Goal: Transaction & Acquisition: Purchase product/service

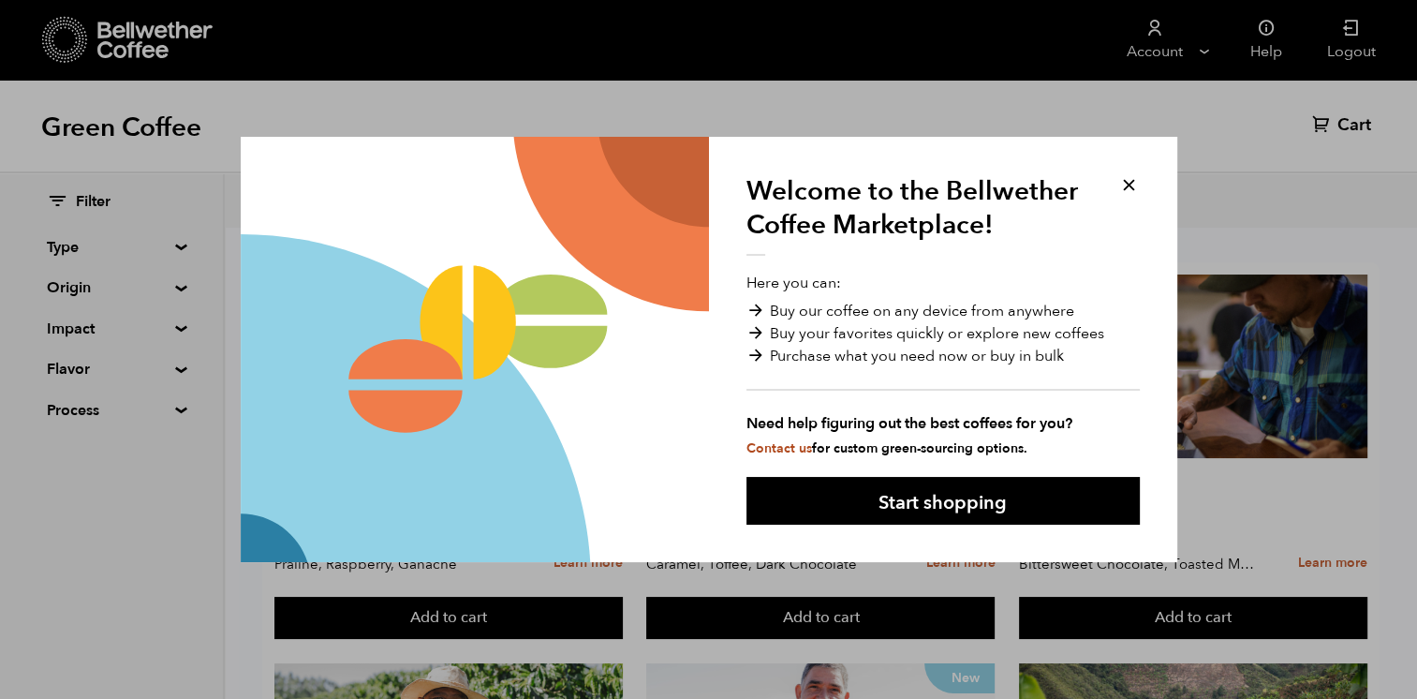
click at [1131, 181] on button at bounding box center [1129, 185] width 22 height 22
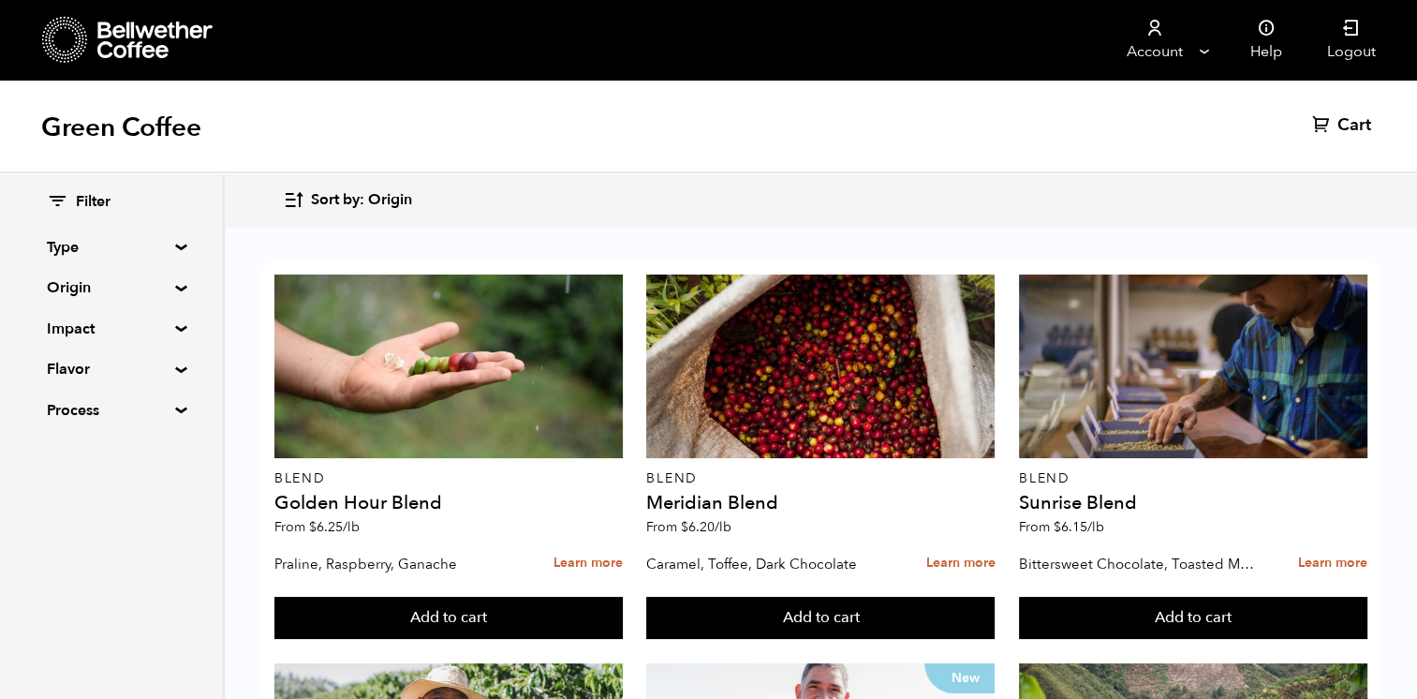
scroll to position [94, 0]
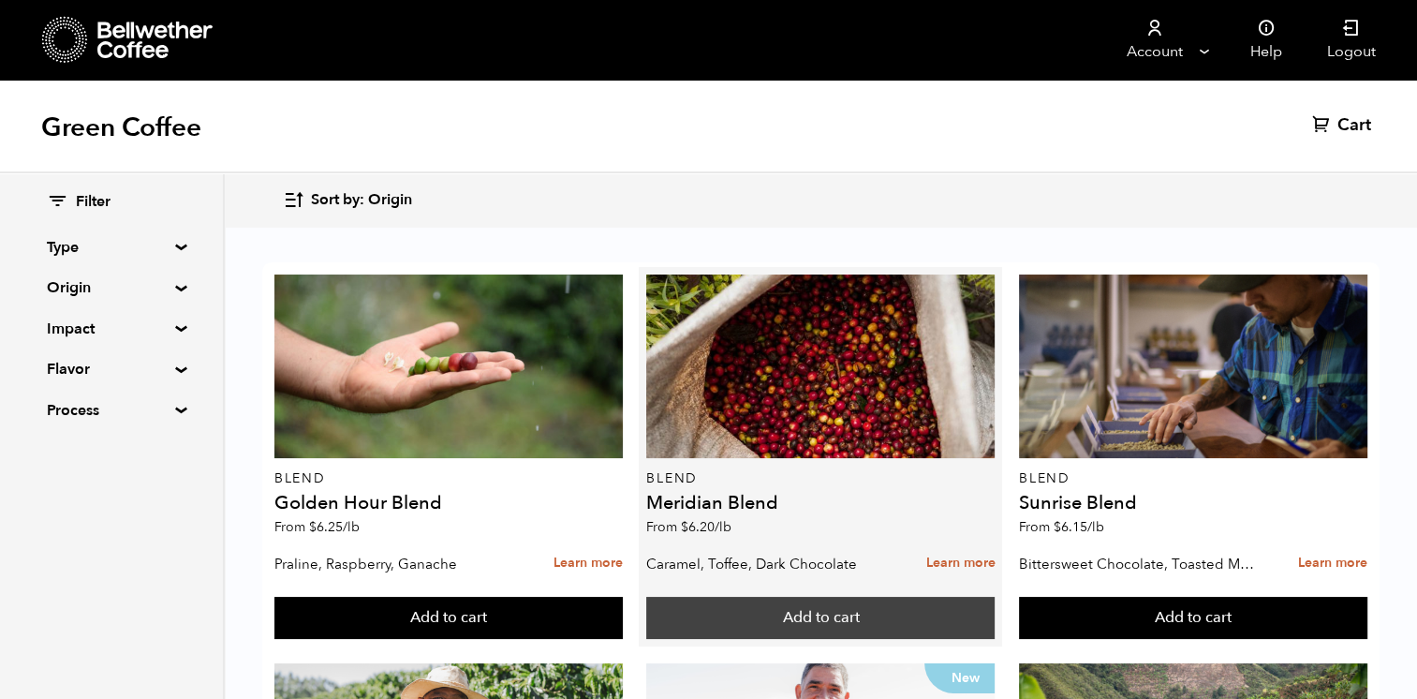
click at [950, 596] on button "Add to cart" at bounding box center [820, 617] width 348 height 43
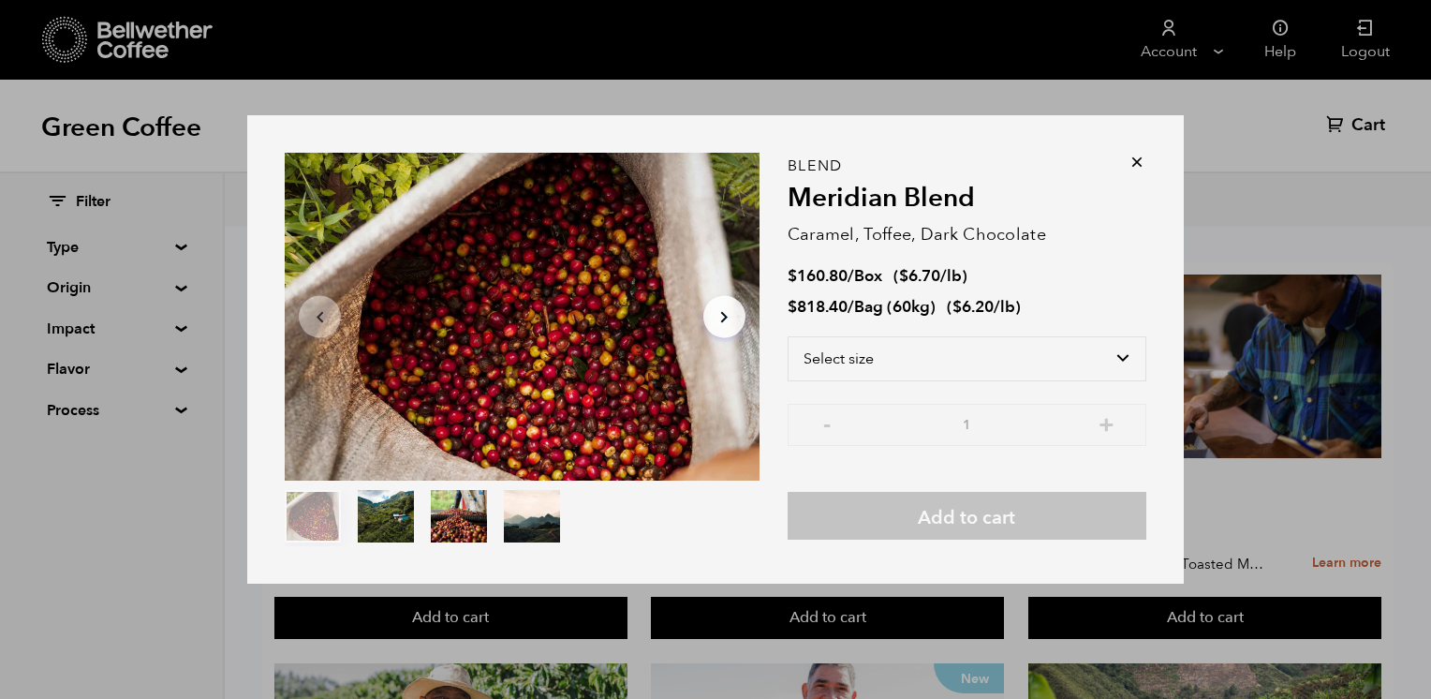
click at [1134, 163] on icon at bounding box center [1136, 162] width 19 height 19
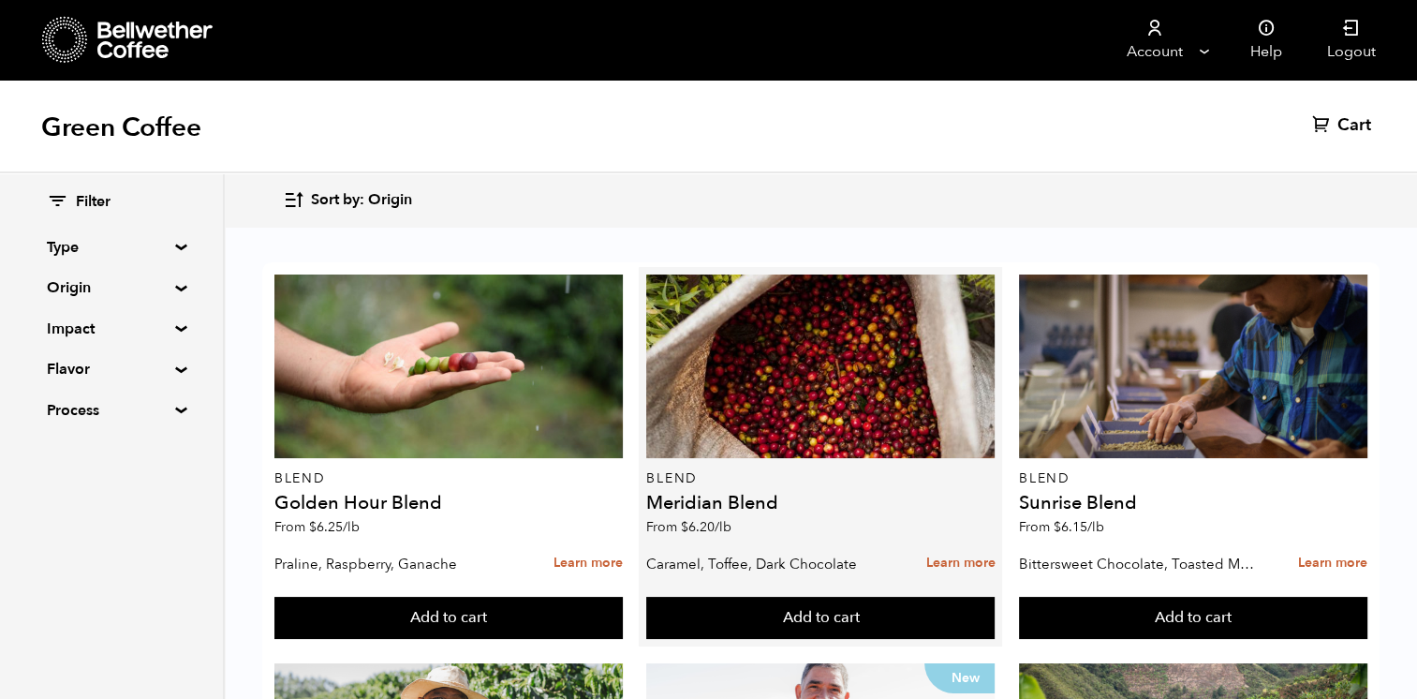
scroll to position [0, 0]
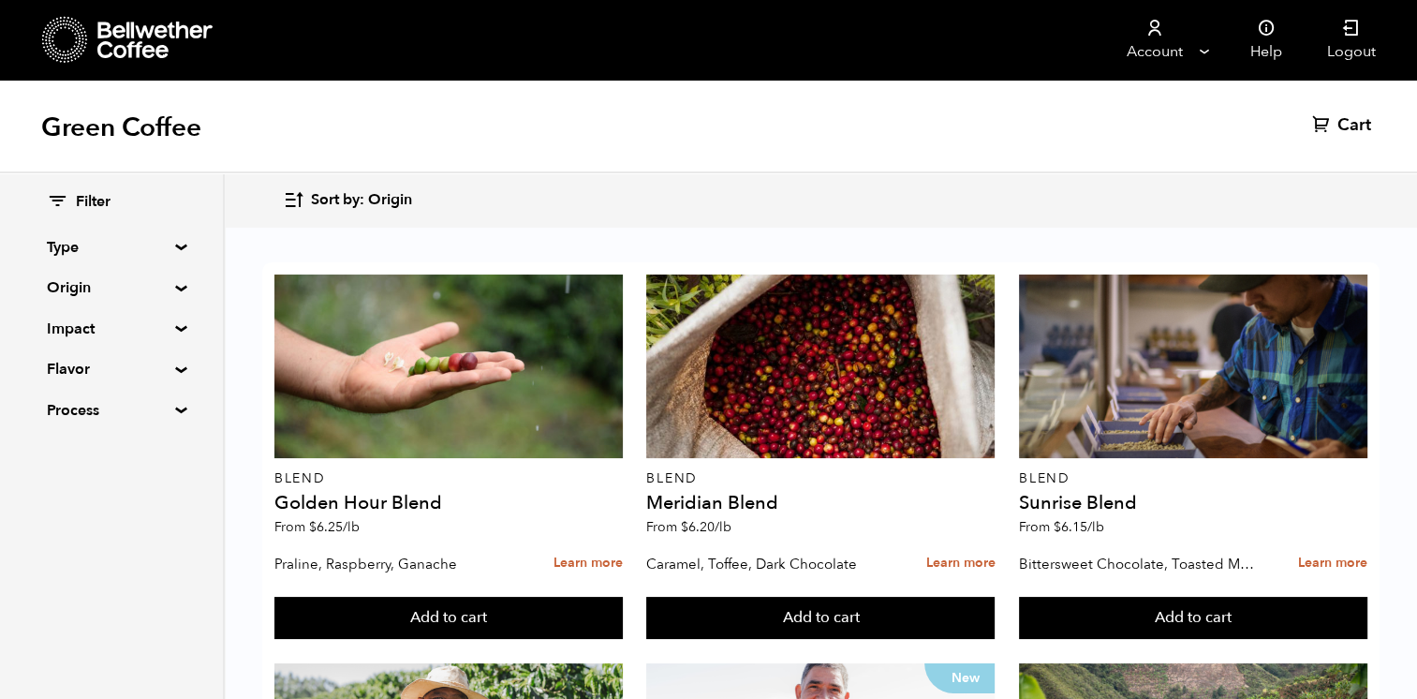
click at [174, 286] on summary "Origin" at bounding box center [111, 287] width 129 height 22
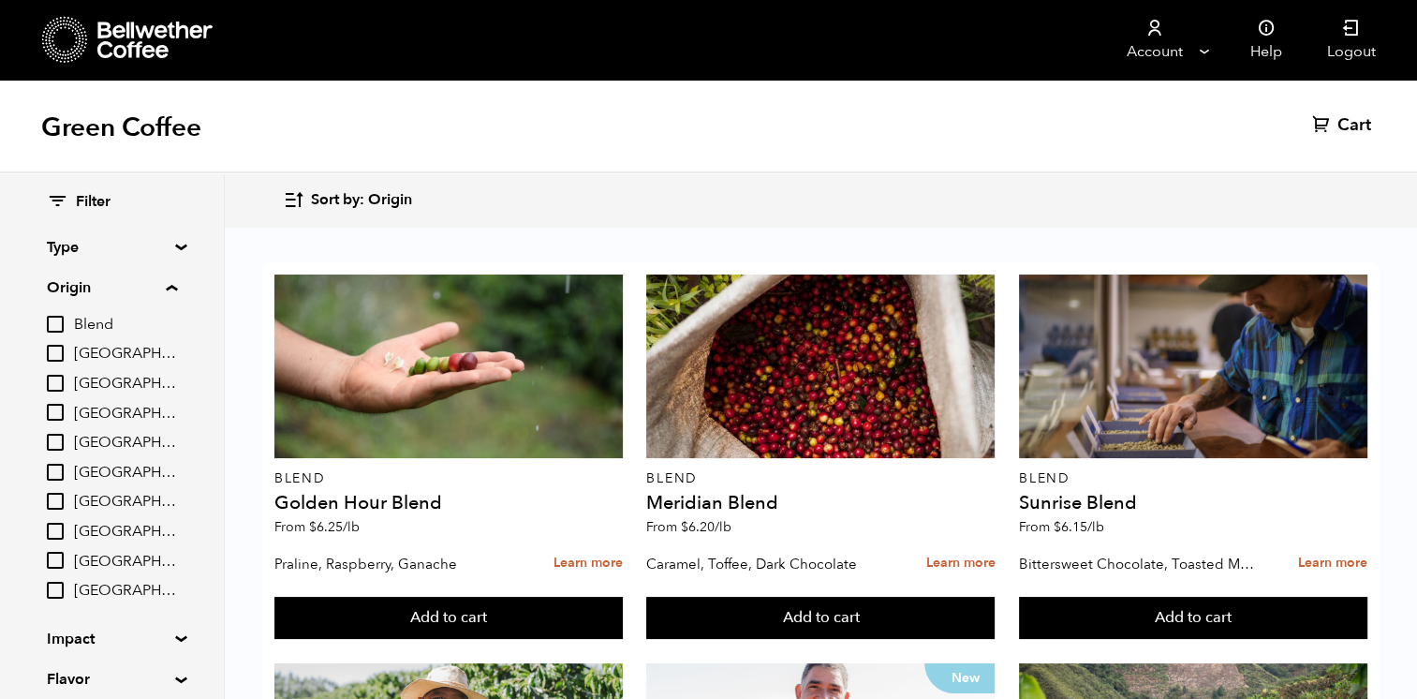
click at [182, 283] on div "Filter Type Blend Single Origin Decaf Seasonal Year Round Origin Blend Brazil C…" at bounding box center [111, 461] width 223 height 577
click at [176, 288] on summary "Origin" at bounding box center [112, 287] width 130 height 22
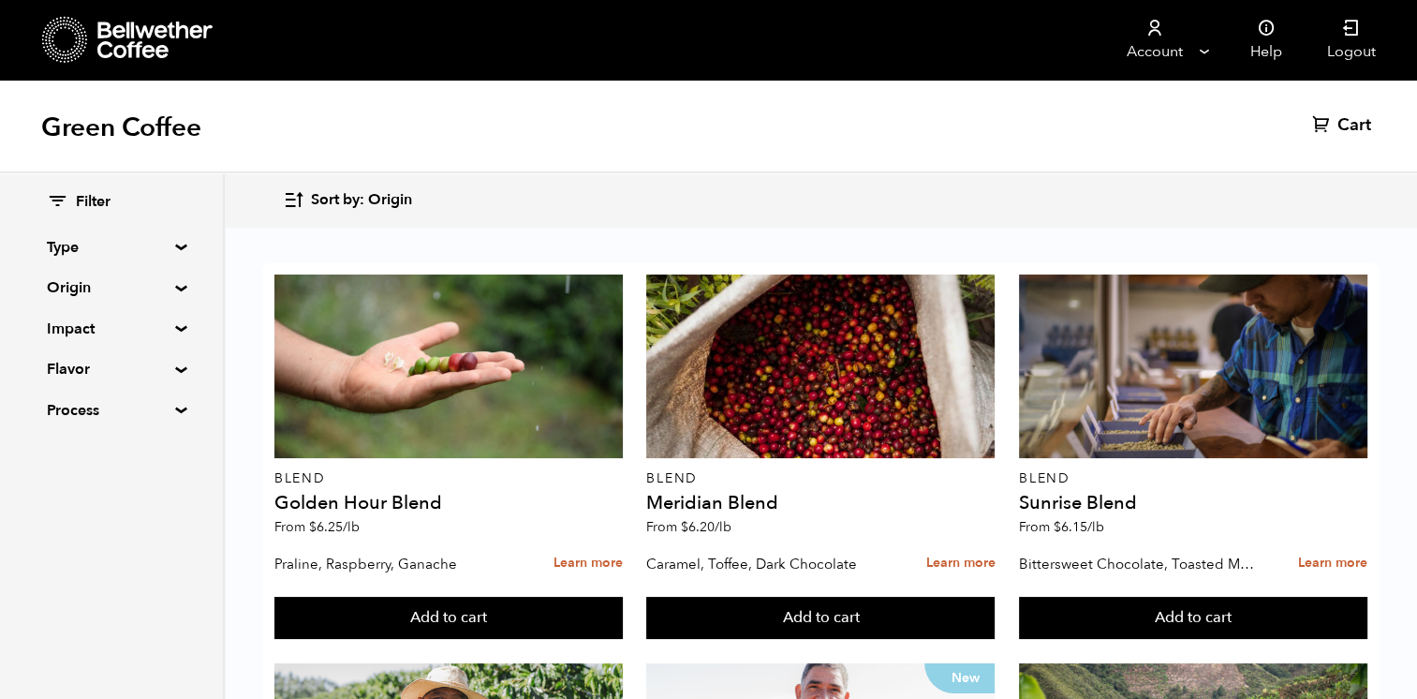
click at [176, 329] on summary "Impact" at bounding box center [111, 328] width 129 height 22
click at [177, 329] on summary "Impact" at bounding box center [112, 328] width 130 height 22
click at [174, 376] on div "Filter Type Blend Single Origin Decaf Seasonal Year Round Origin Blend Brazil C…" at bounding box center [111, 306] width 223 height 267
click at [174, 369] on summary "Flavor" at bounding box center [111, 369] width 129 height 22
click at [174, 369] on summary "Flavor" at bounding box center [112, 369] width 130 height 22
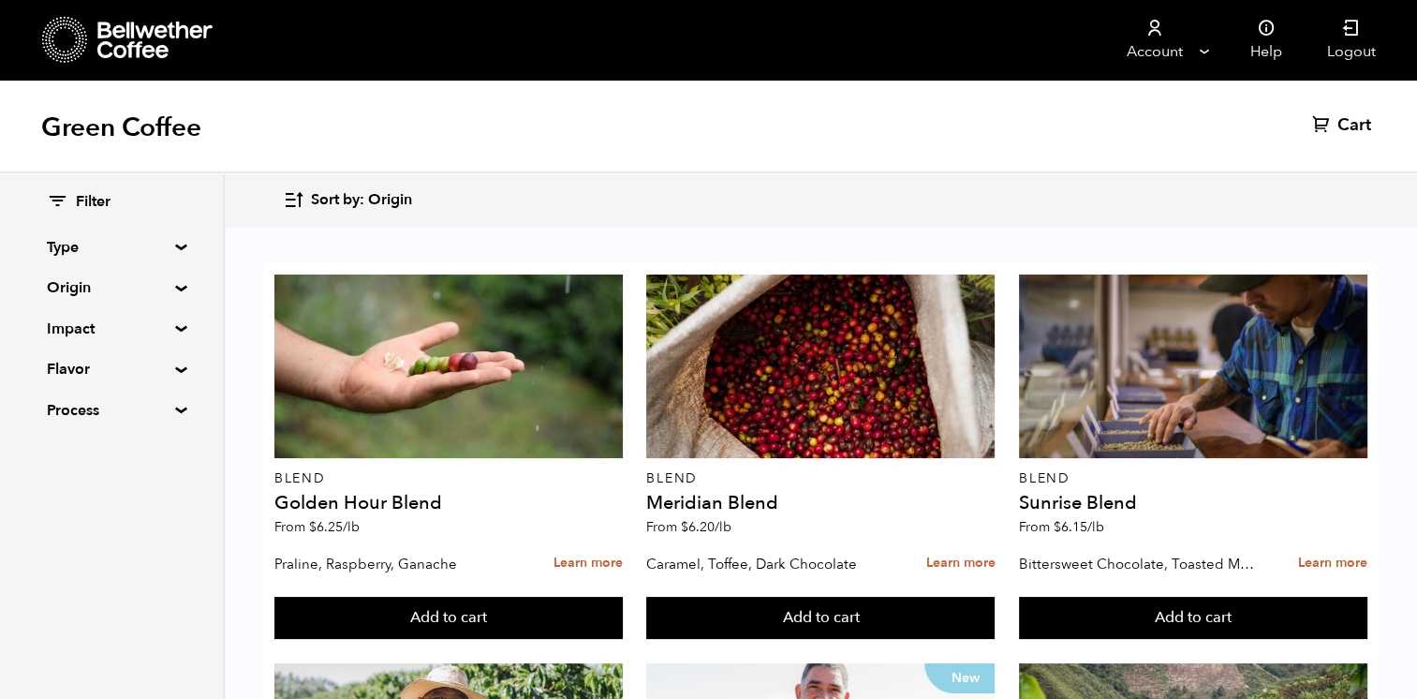
click at [176, 410] on summary "Process" at bounding box center [111, 410] width 129 height 22
click at [176, 410] on summary "Process" at bounding box center [112, 410] width 130 height 22
click at [176, 247] on summary "Type" at bounding box center [111, 247] width 129 height 22
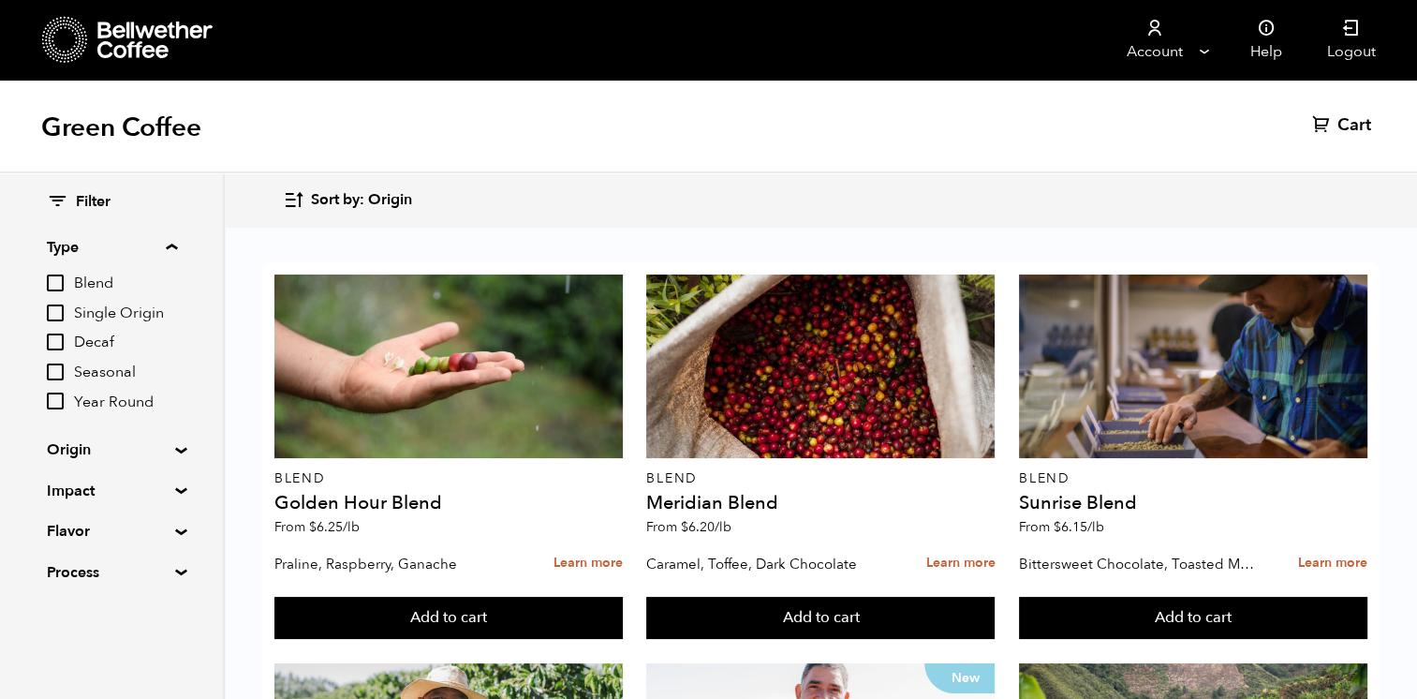
click at [64, 335] on input "Decaf" at bounding box center [55, 341] width 17 height 17
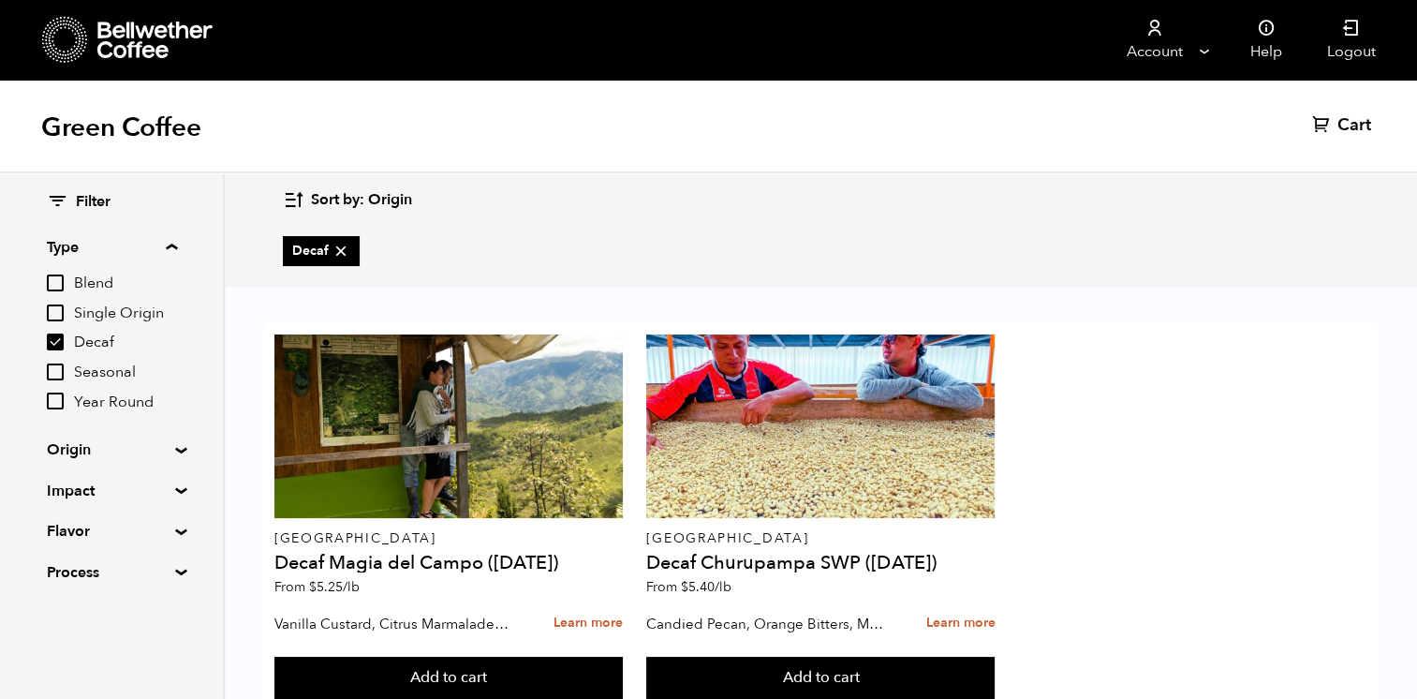
click at [334, 246] on icon at bounding box center [340, 251] width 19 height 19
checkbox input "false"
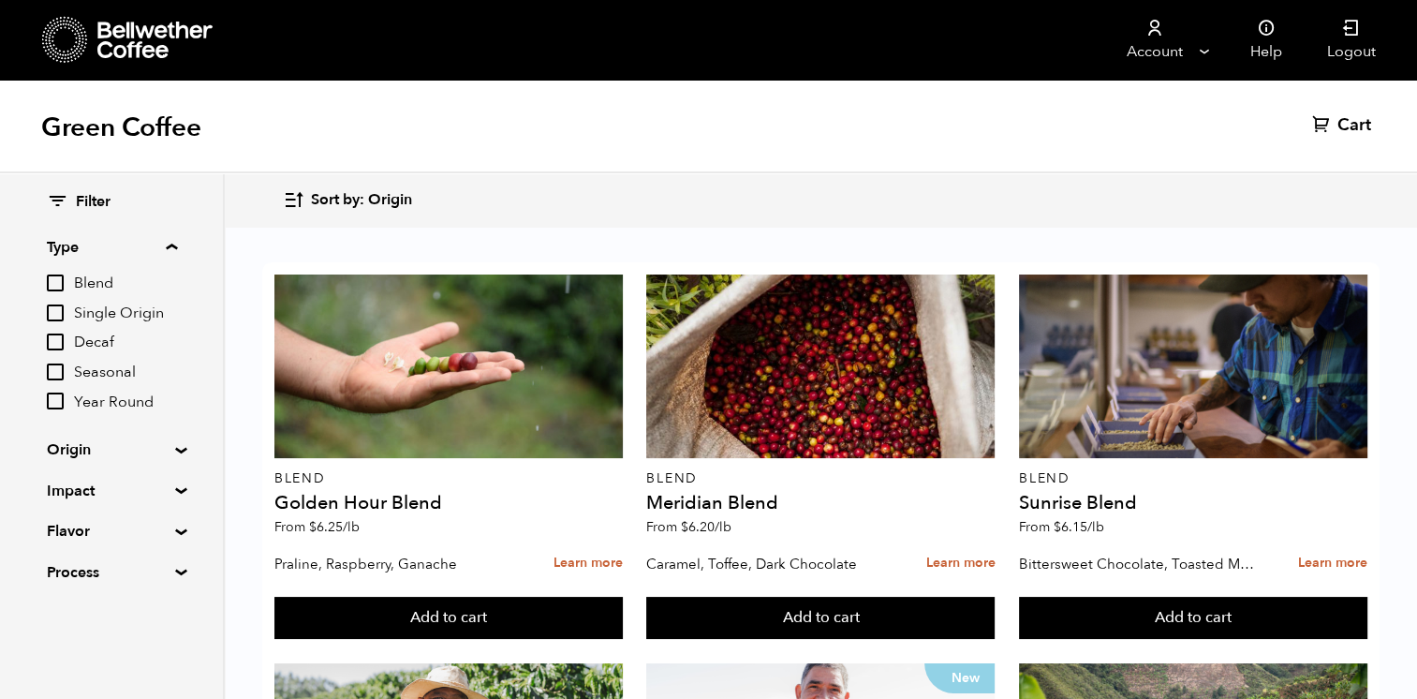
click at [168, 444] on summary "Origin" at bounding box center [111, 449] width 129 height 22
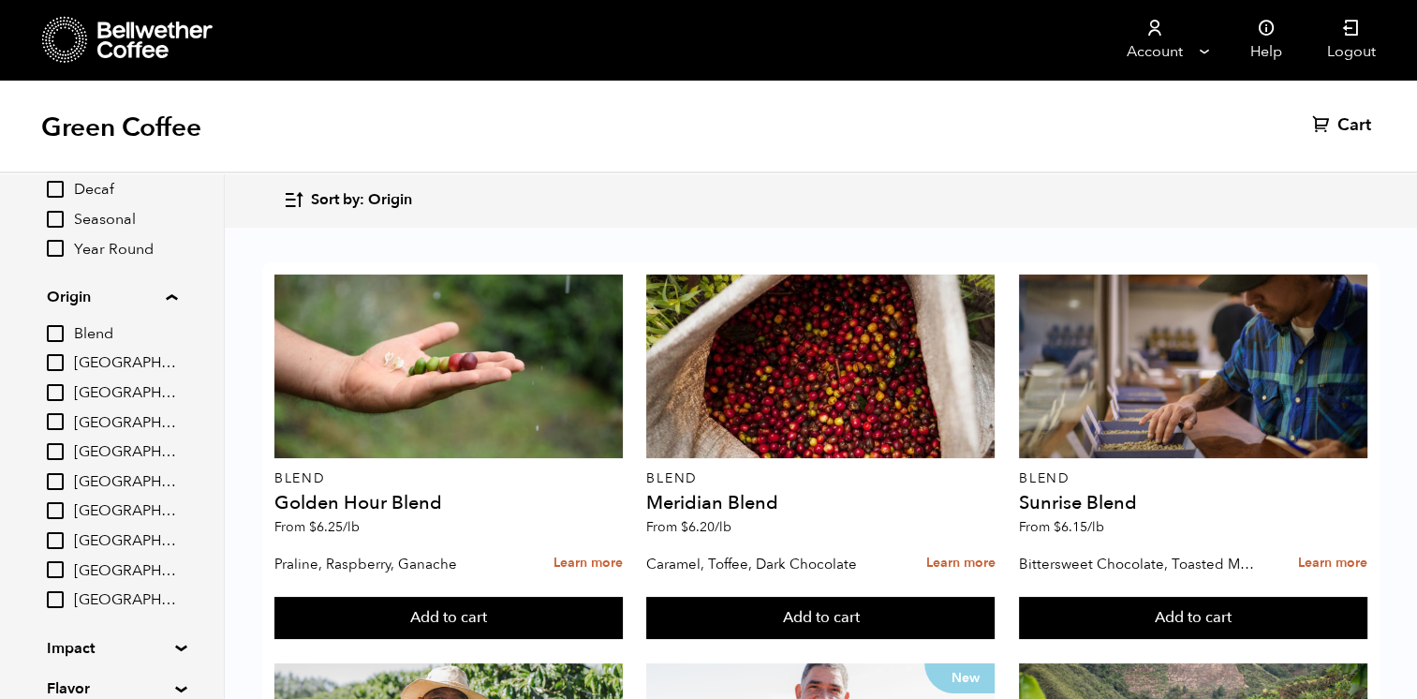
scroll to position [187, 0]
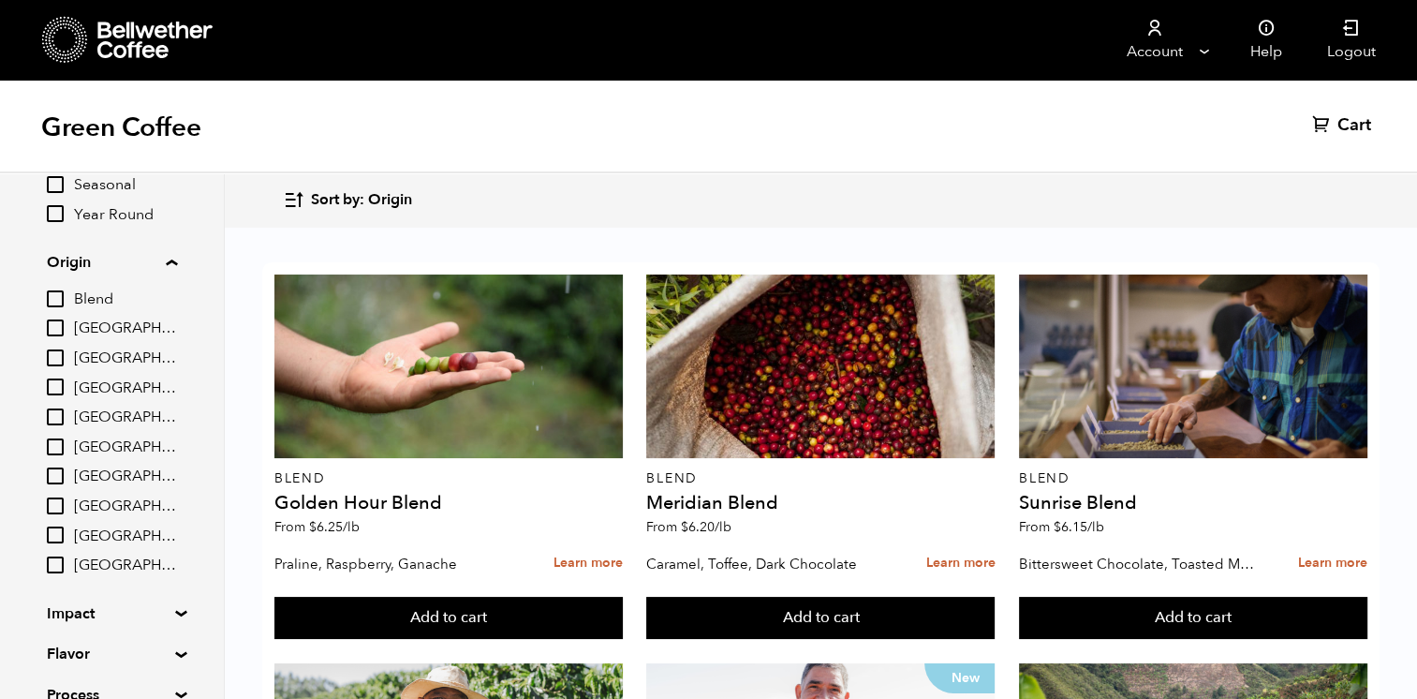
click at [60, 359] on input "[GEOGRAPHIC_DATA]" at bounding box center [55, 357] width 17 height 17
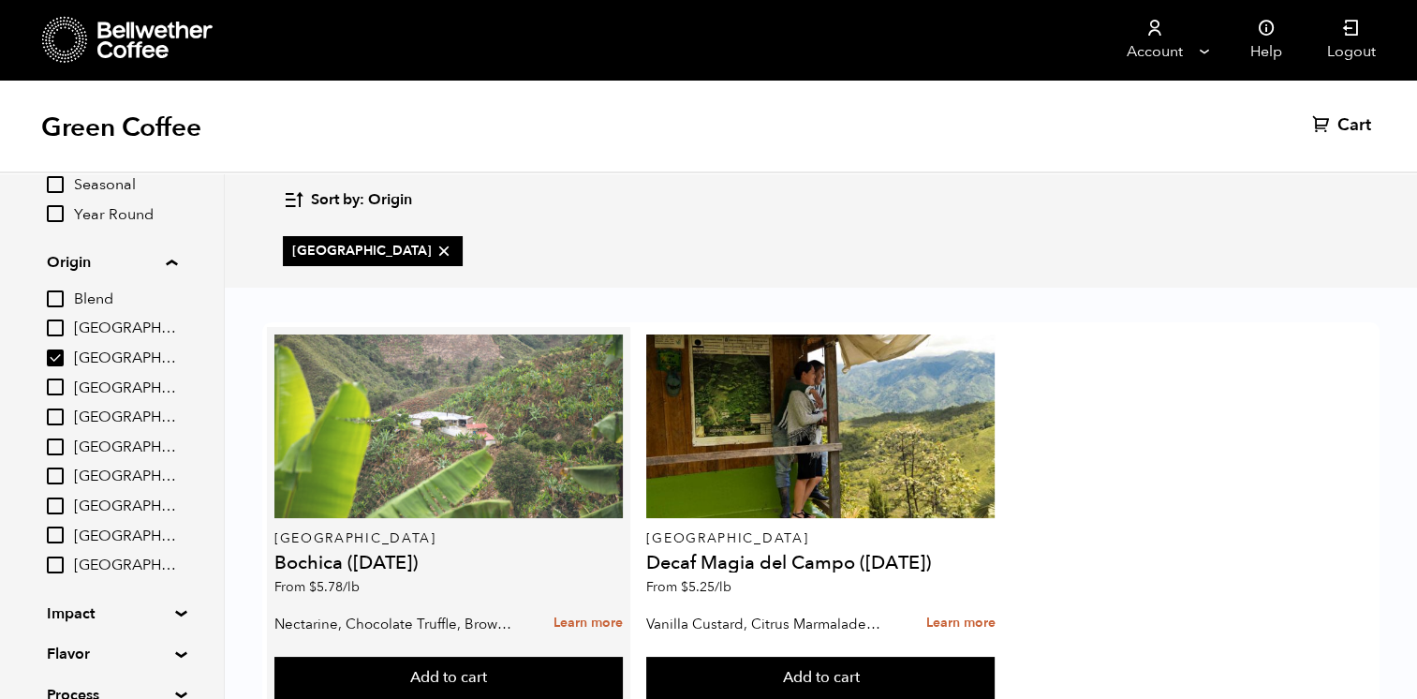
scroll to position [58, 0]
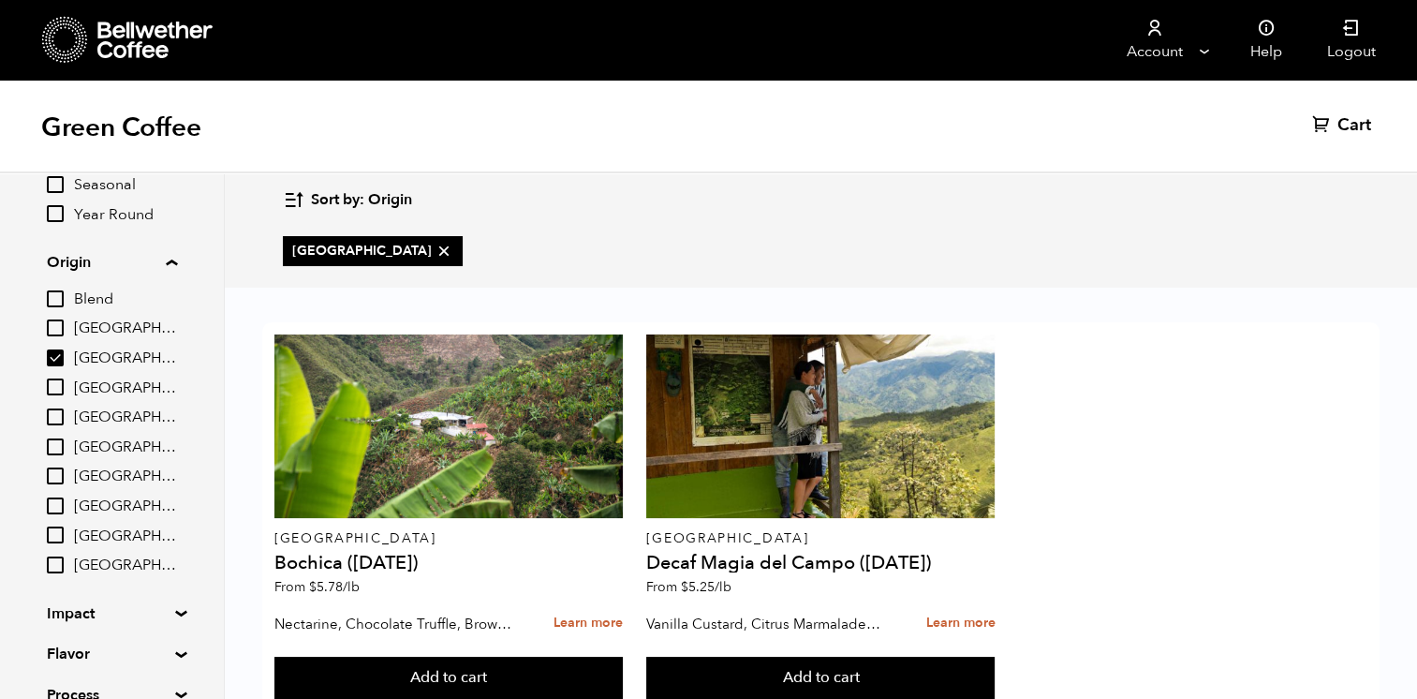
click at [58, 354] on input "[GEOGRAPHIC_DATA]" at bounding box center [55, 357] width 17 height 17
checkbox input "false"
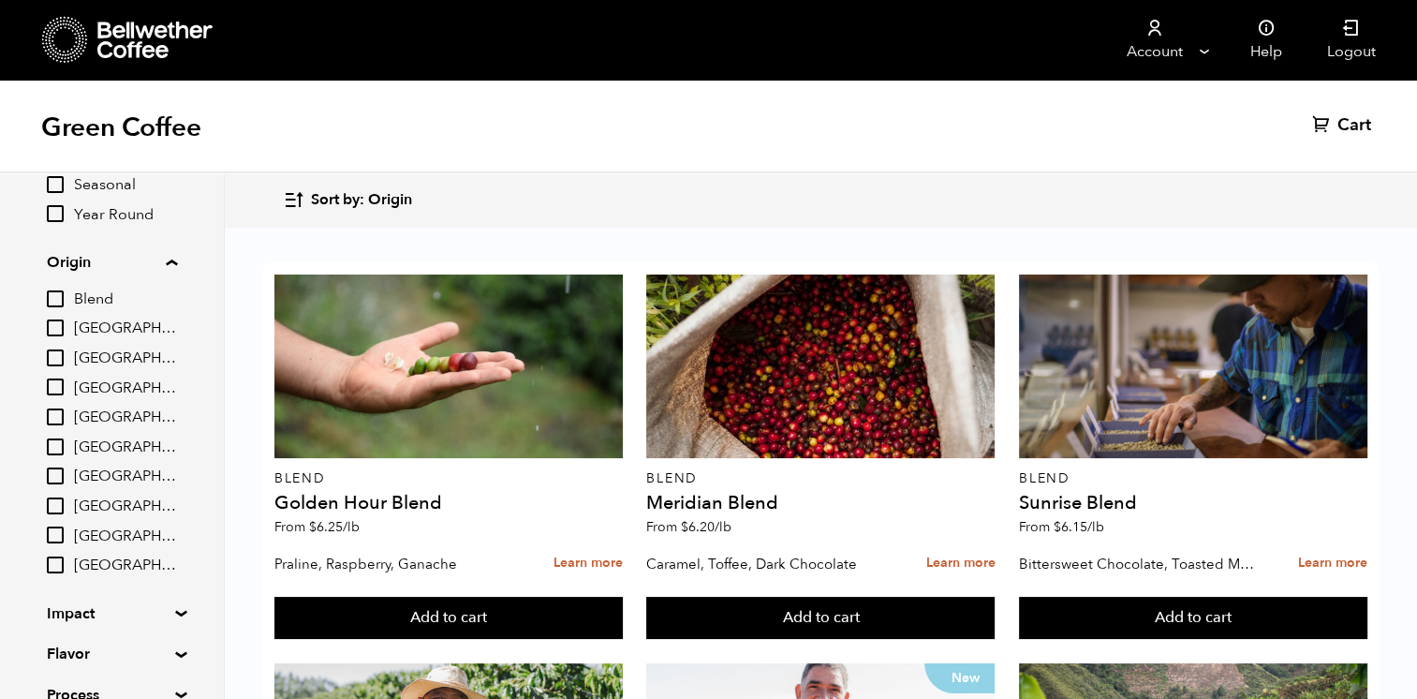
click at [53, 328] on input "[GEOGRAPHIC_DATA]" at bounding box center [55, 327] width 17 height 17
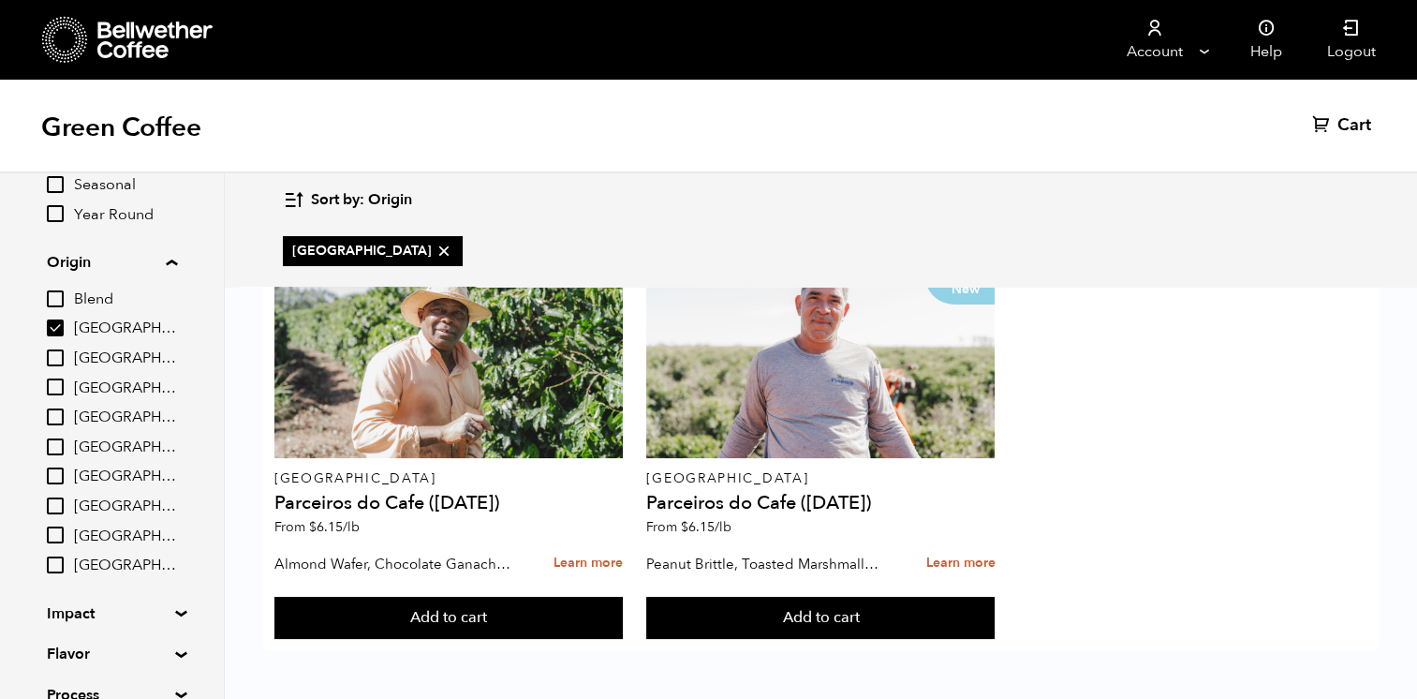
scroll to position [0, 0]
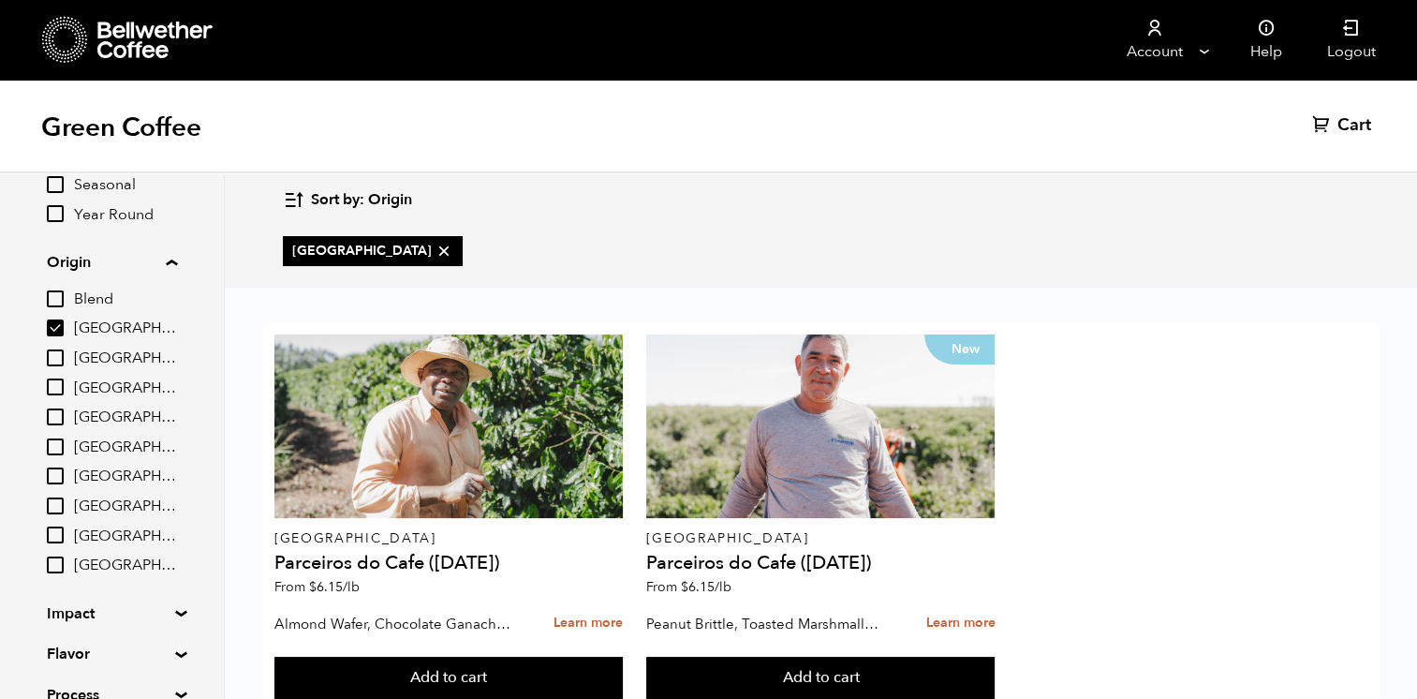
click at [58, 331] on input "[GEOGRAPHIC_DATA]" at bounding box center [55, 327] width 17 height 17
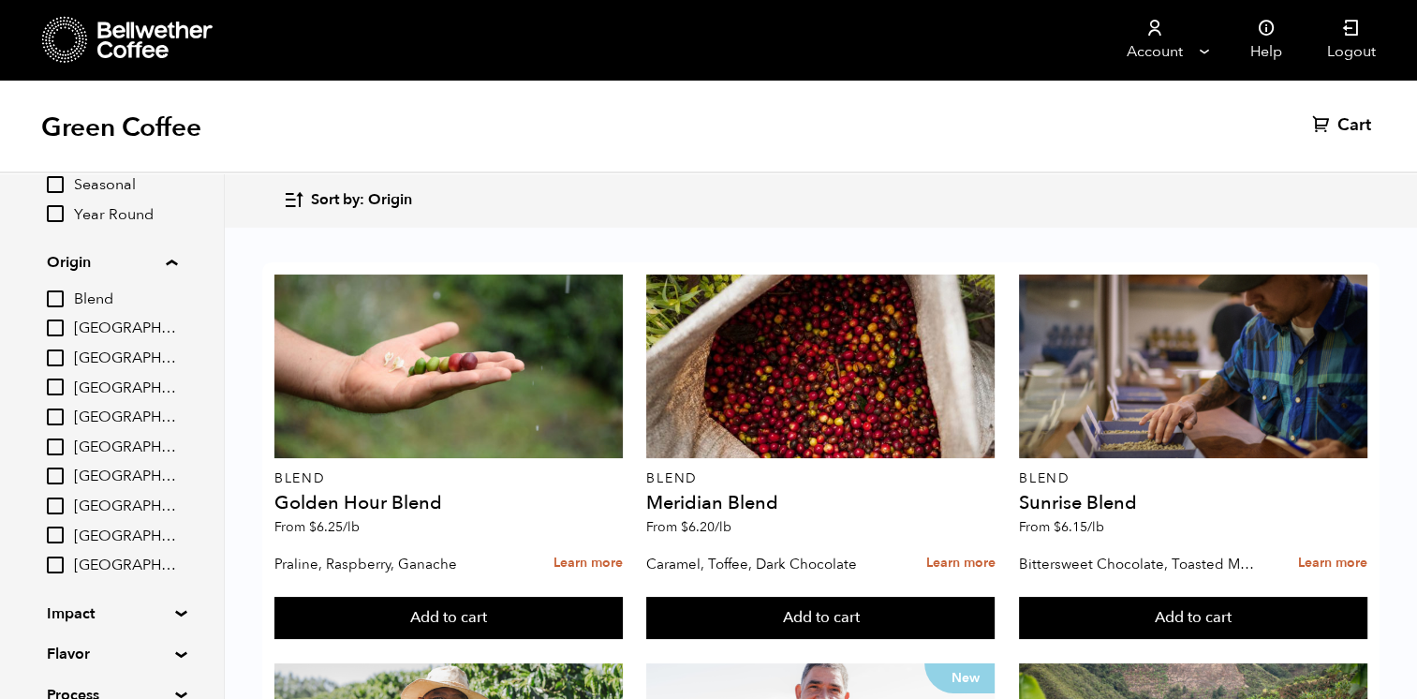
scroll to position [127, 0]
click at [55, 325] on input "[GEOGRAPHIC_DATA]" at bounding box center [55, 327] width 17 height 17
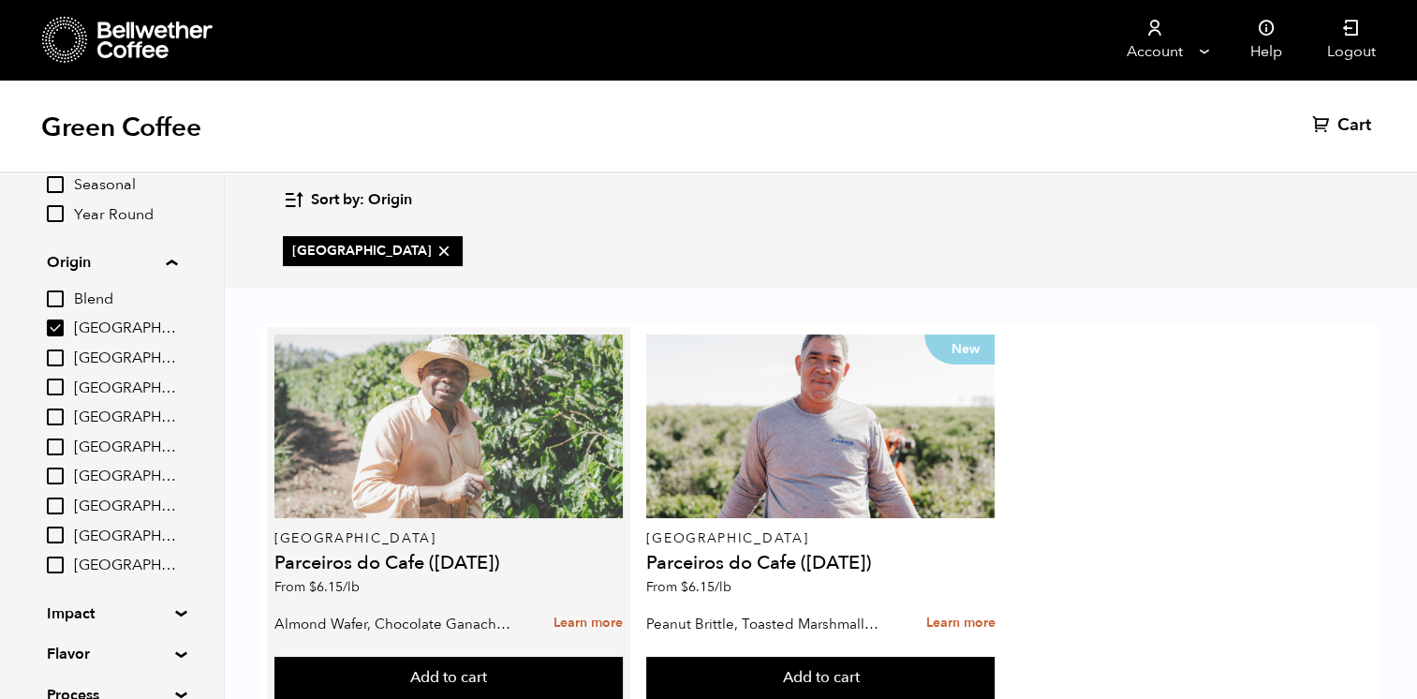
scroll to position [58, 0]
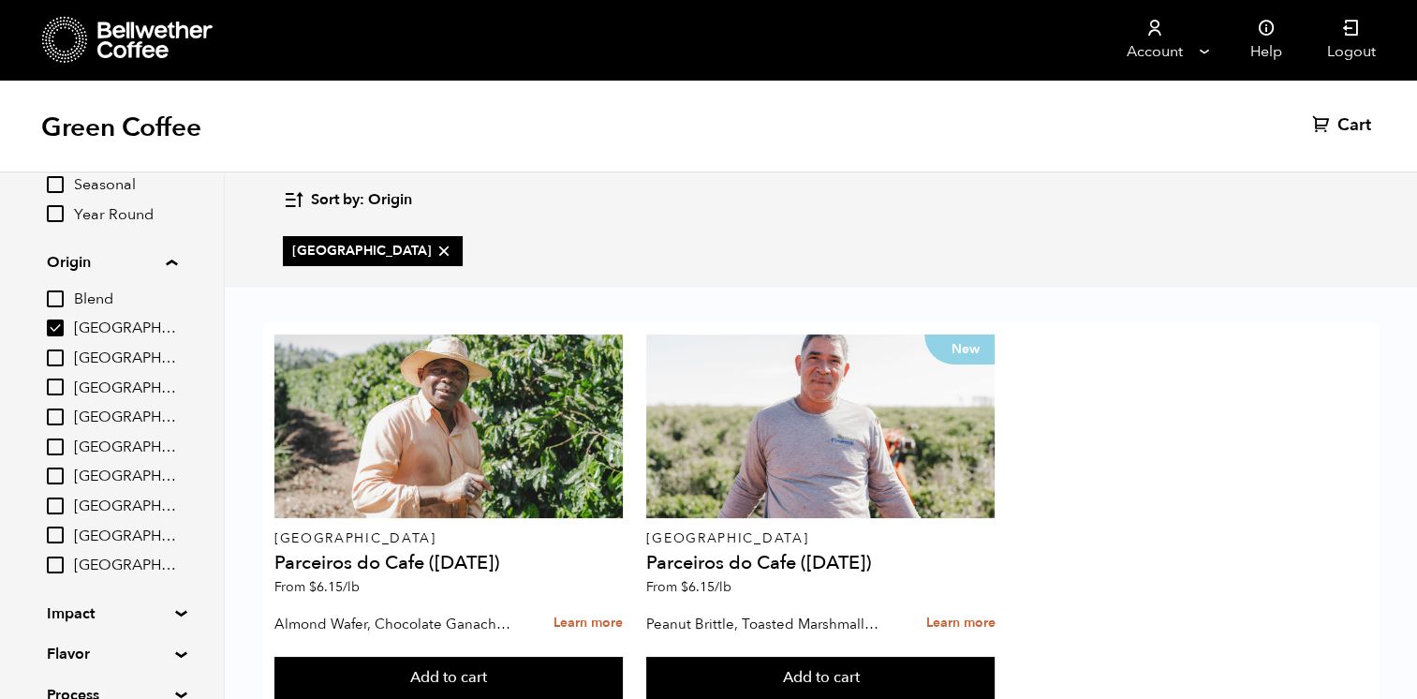
click at [58, 324] on input "[GEOGRAPHIC_DATA]" at bounding box center [55, 327] width 17 height 17
checkbox input "false"
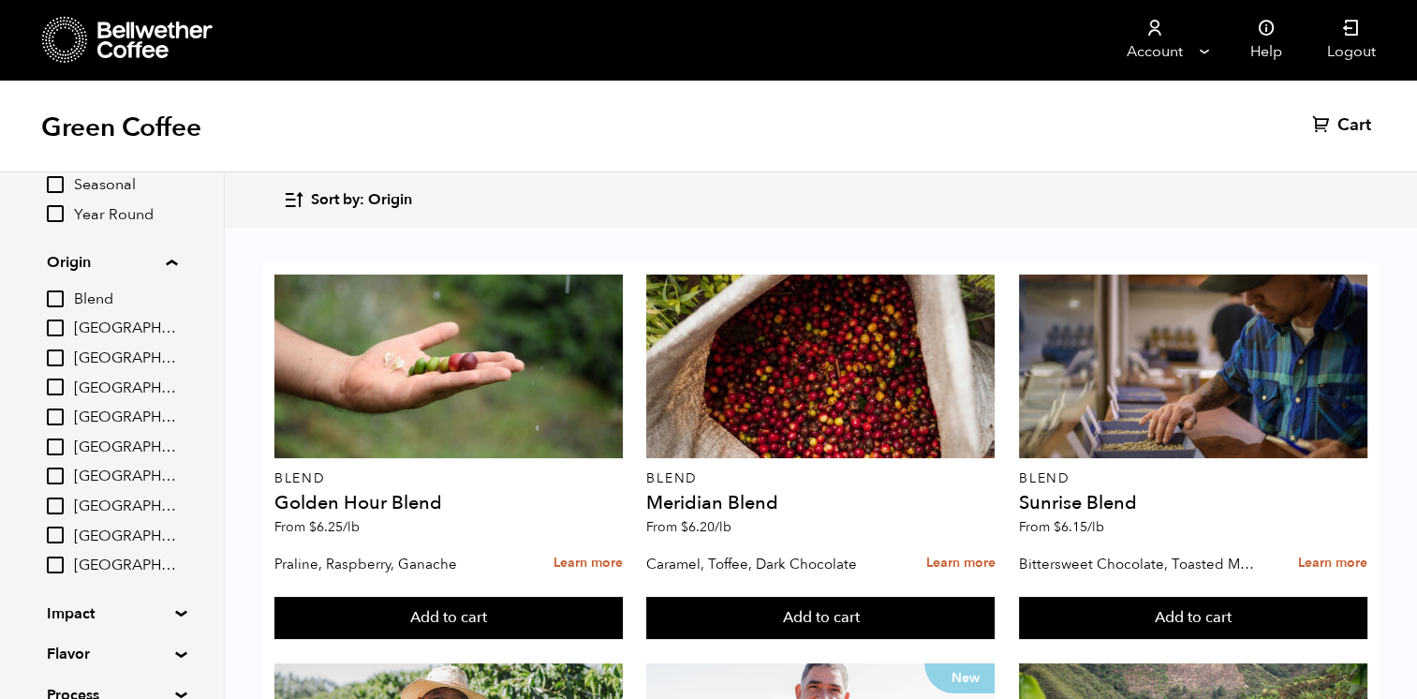
click at [59, 476] on input "[GEOGRAPHIC_DATA]" at bounding box center [55, 475] width 17 height 17
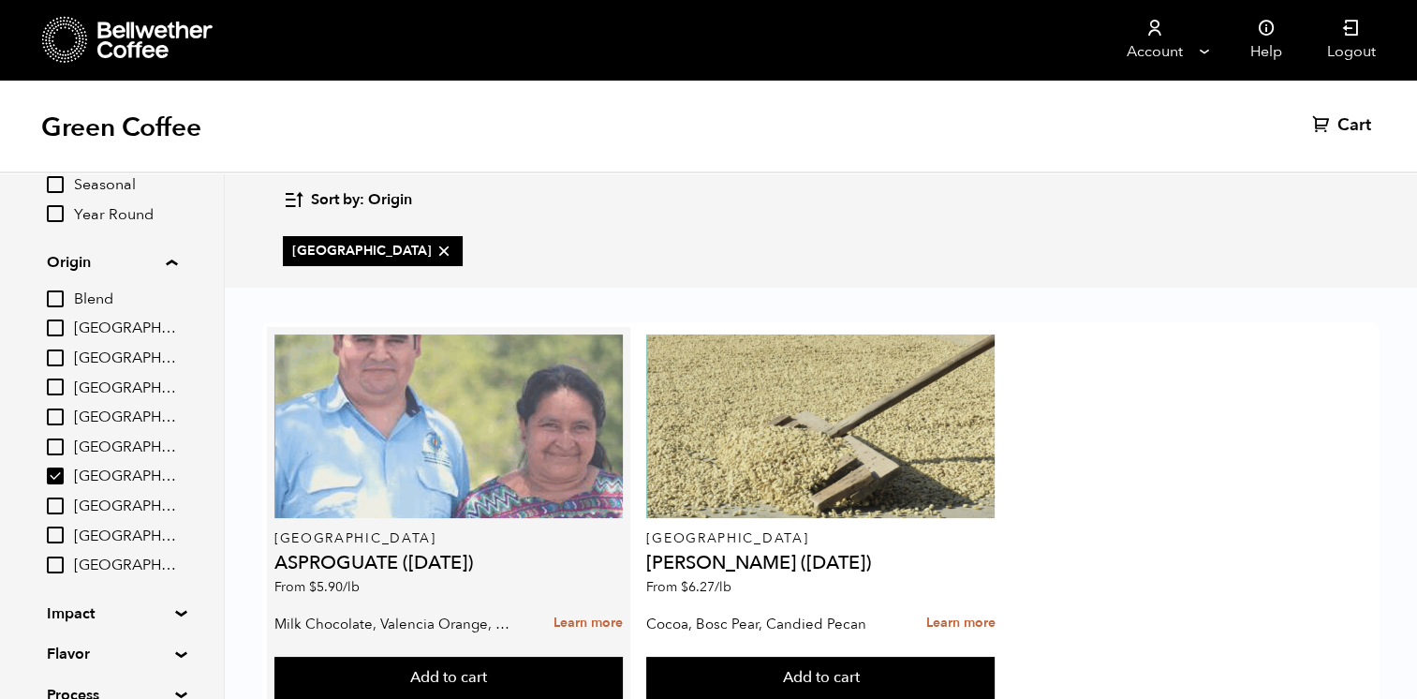
scroll to position [0, 0]
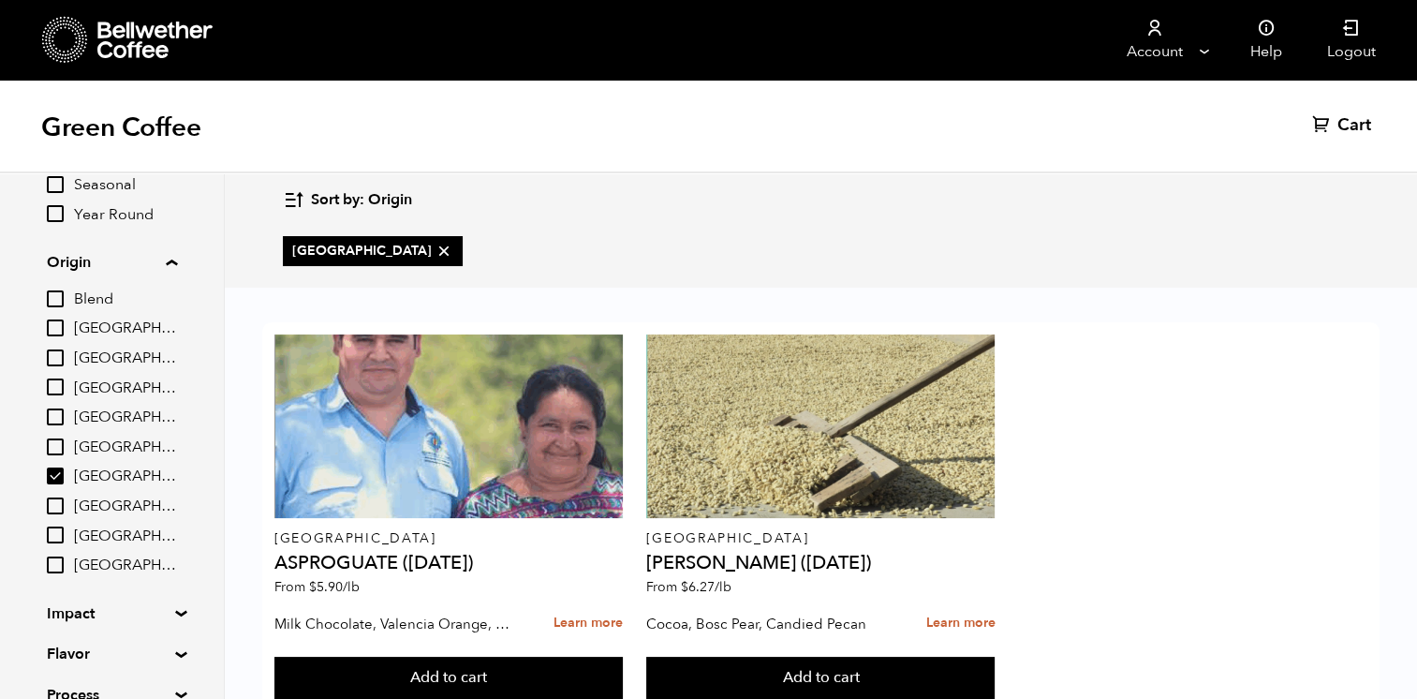
click at [61, 475] on input "[GEOGRAPHIC_DATA]" at bounding box center [55, 475] width 17 height 17
checkbox input "false"
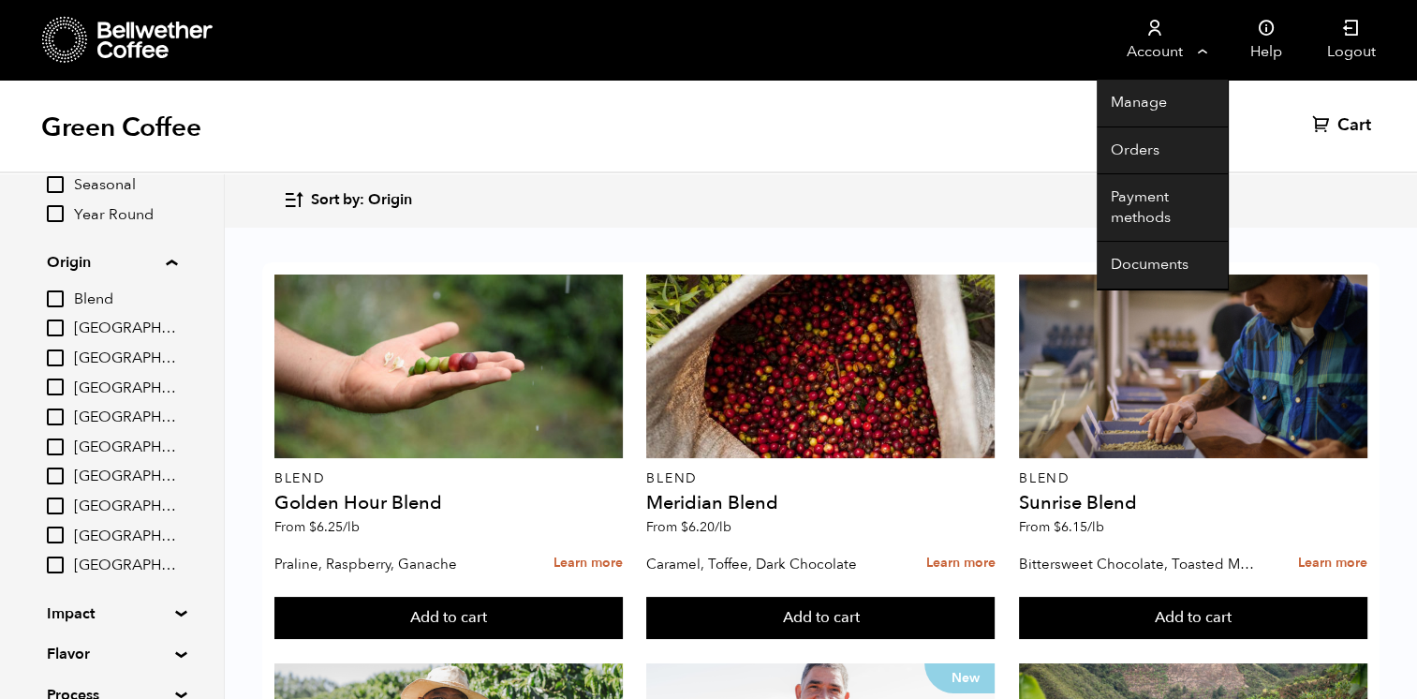
scroll to position [69, 0]
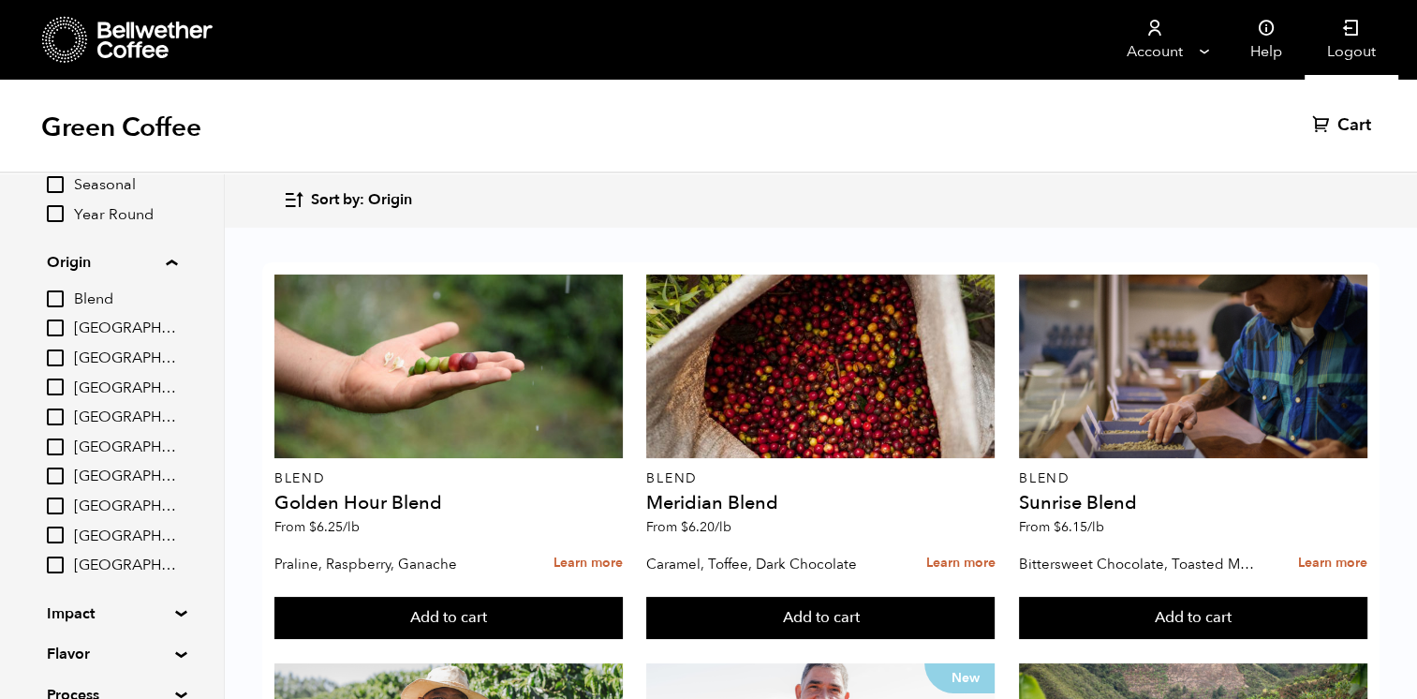
click at [1338, 23] on link "Logout" at bounding box center [1351, 40] width 94 height 80
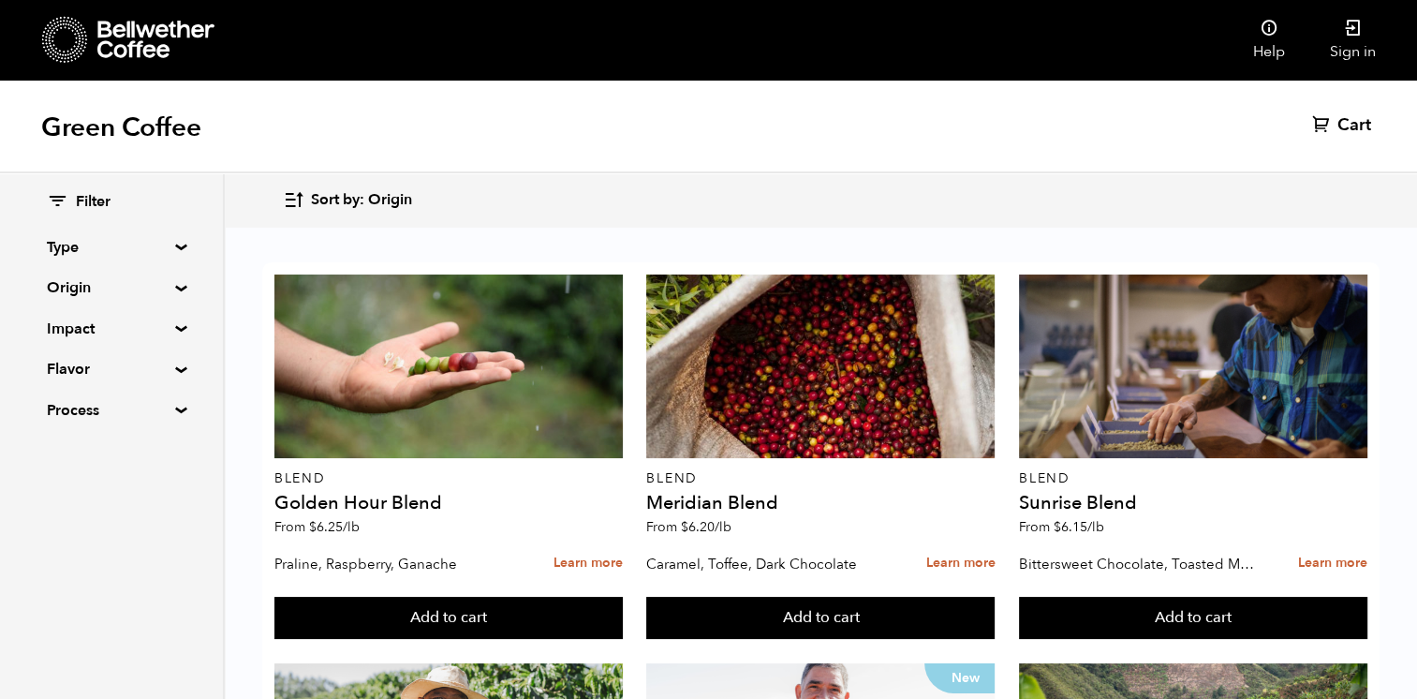
click at [122, 58] on div at bounding box center [128, 40] width 172 height 48
click at [62, 41] on icon at bounding box center [65, 40] width 46 height 48
